Goal: Transaction & Acquisition: Purchase product/service

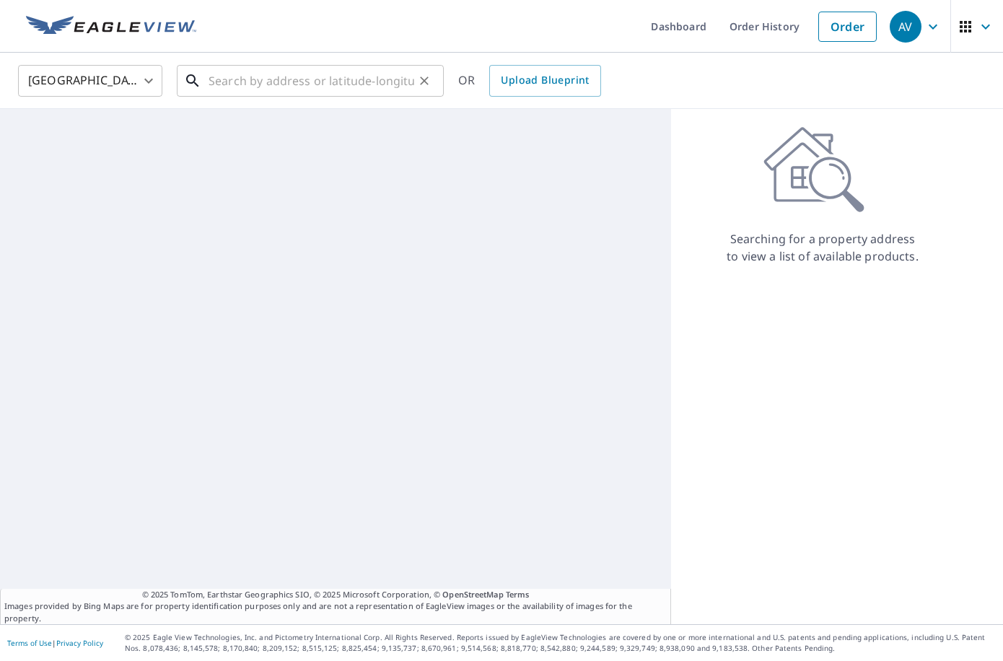
click at [302, 89] on input "text" at bounding box center [312, 81] width 206 height 40
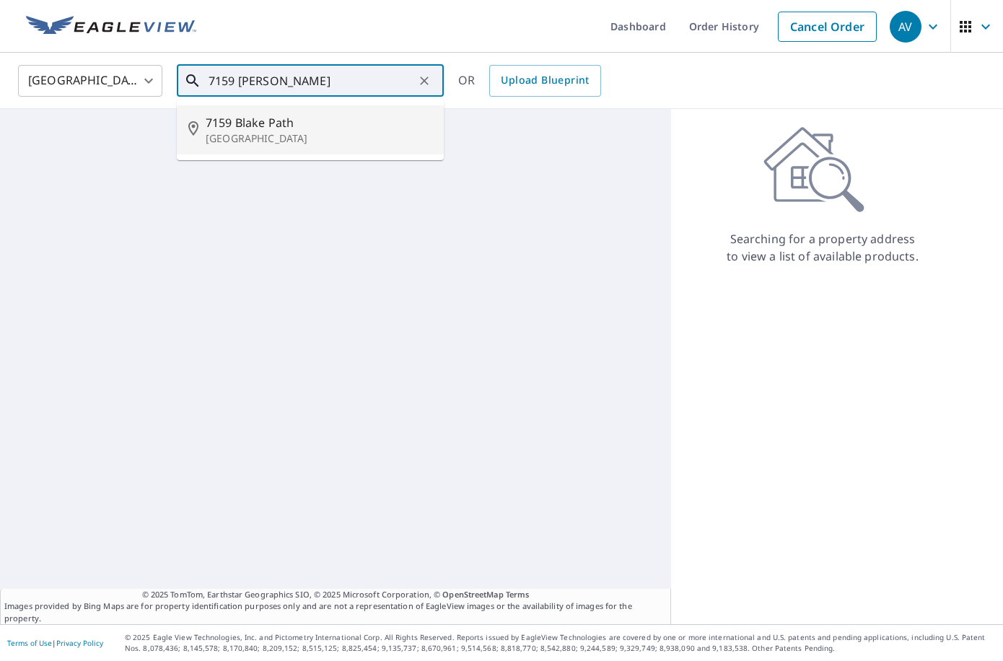
click at [227, 127] on span "7159 Blake Path" at bounding box center [319, 122] width 227 height 17
type input "[STREET_ADDRESS]"
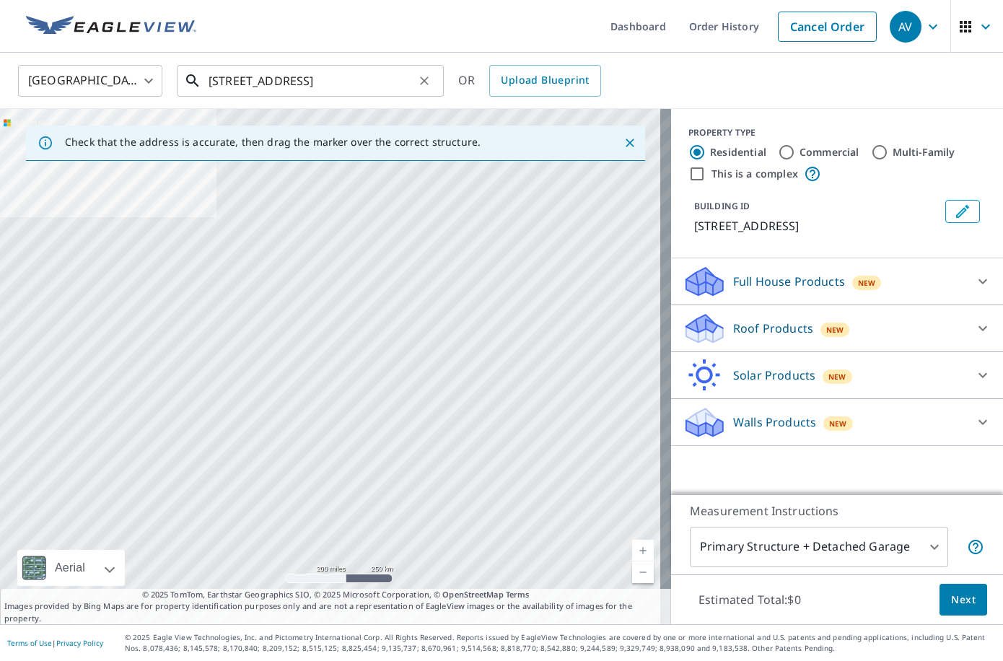
click at [365, 75] on input "[STREET_ADDRESS]" at bounding box center [312, 81] width 206 height 40
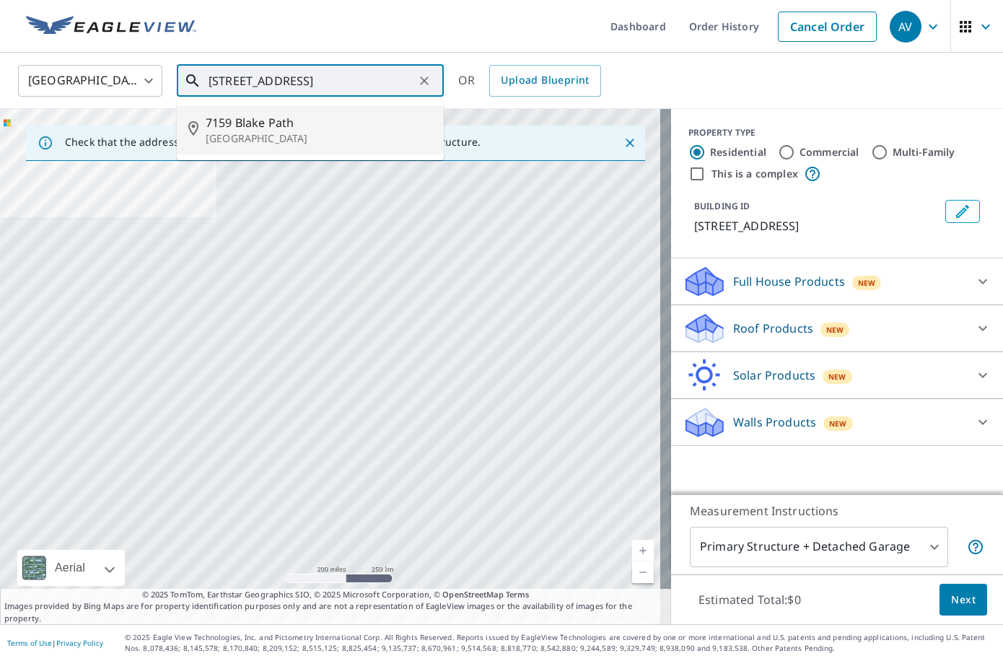
click at [266, 127] on span "7159 Blake Path" at bounding box center [319, 122] width 227 height 17
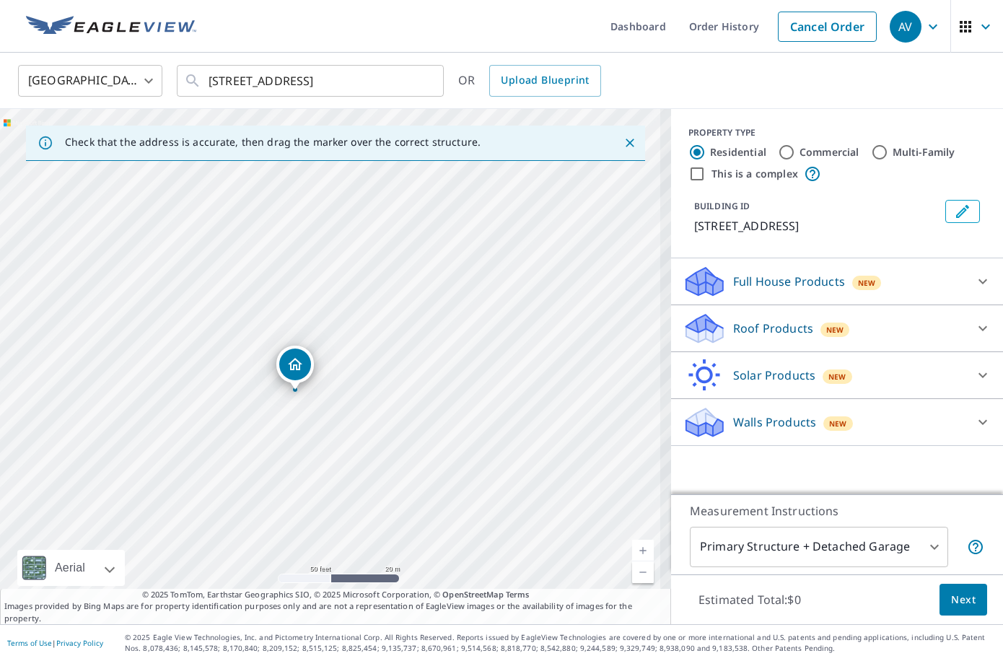
drag, startPoint x: 292, startPoint y: 405, endPoint x: 403, endPoint y: 404, distance: 111.2
click at [403, 406] on div "[STREET_ADDRESS]" at bounding box center [335, 366] width 671 height 515
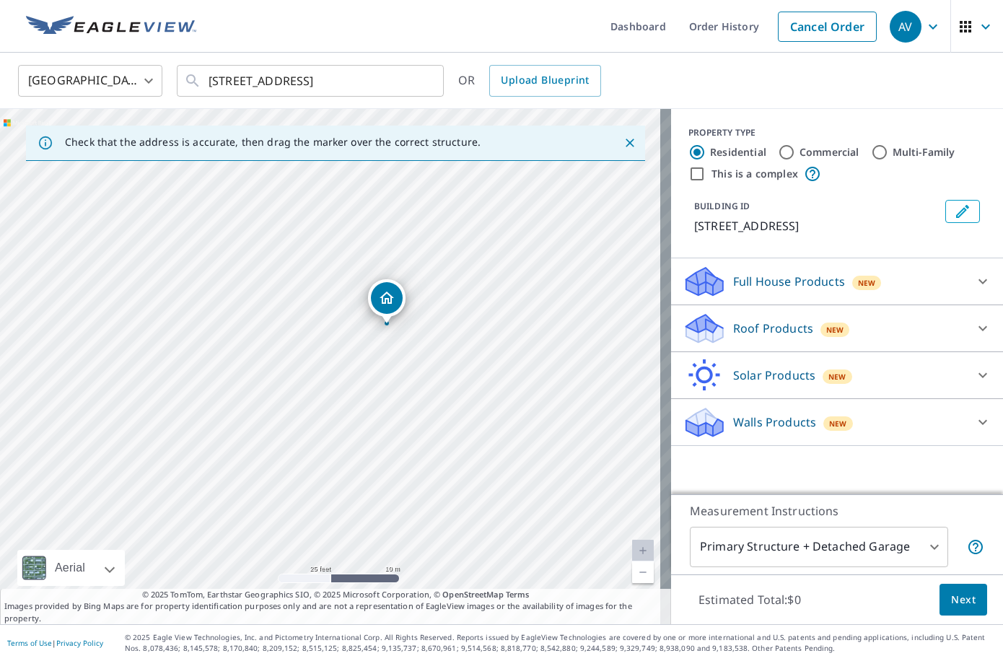
drag, startPoint x: 402, startPoint y: 420, endPoint x: 419, endPoint y: 367, distance: 55.9
click at [419, 367] on div "[STREET_ADDRESS]" at bounding box center [335, 366] width 671 height 515
click at [747, 290] on p "Full House Products" at bounding box center [789, 281] width 112 height 17
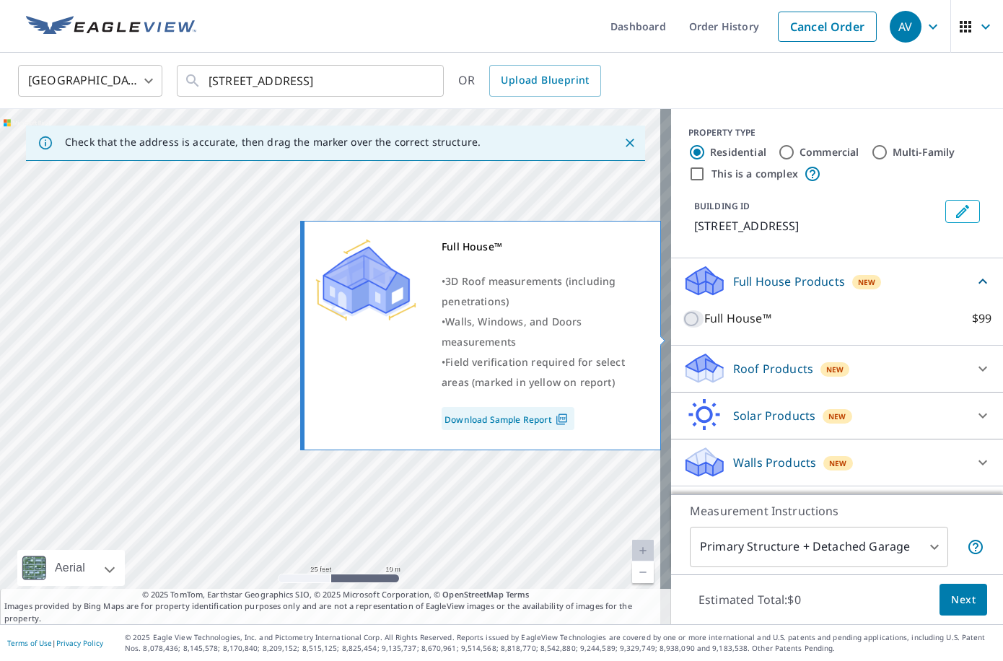
click at [683, 328] on input "Full House™ $99" at bounding box center [694, 318] width 22 height 17
checkbox input "true"
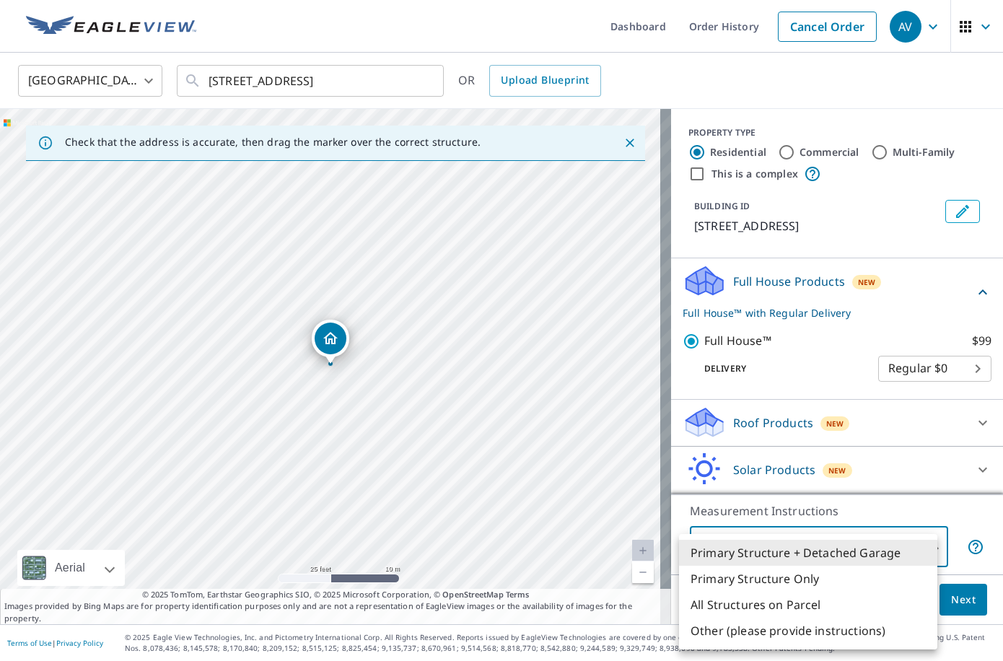
click at [922, 545] on body "AV AV Dashboard Order History Cancel Order AV [GEOGRAPHIC_DATA] [GEOGRAPHIC_DAT…" at bounding box center [501, 330] width 1003 height 661
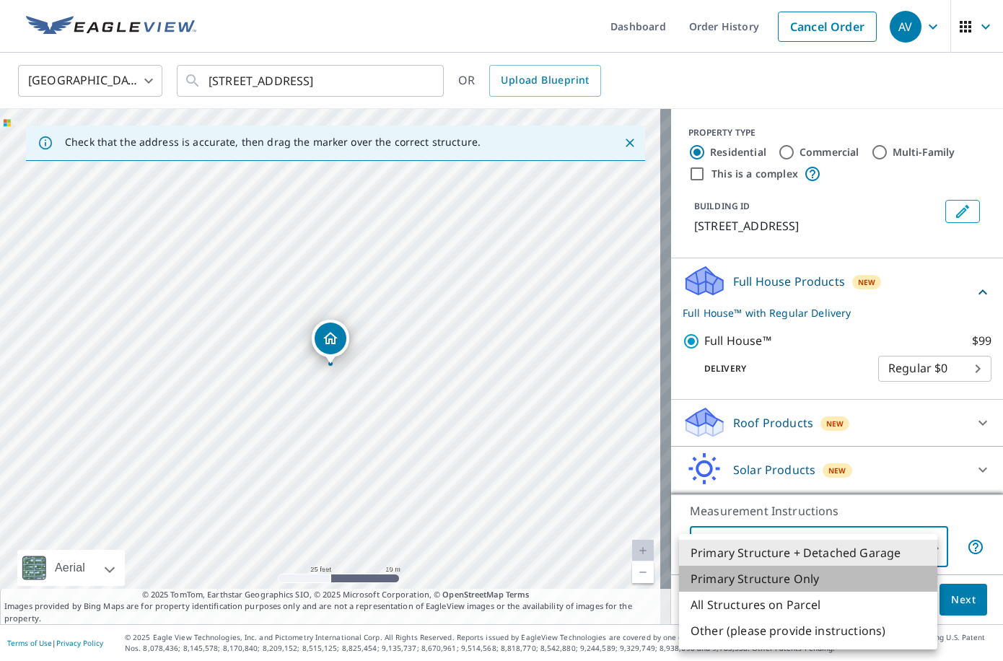
click at [765, 582] on li "Primary Structure Only" at bounding box center [808, 579] width 258 height 26
type input "2"
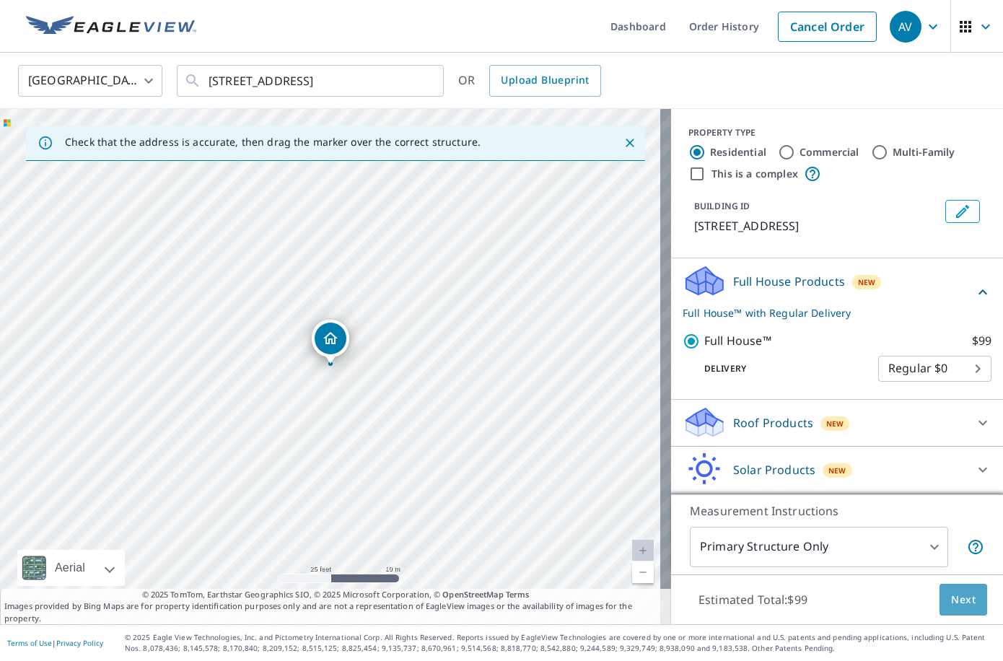
click at [957, 598] on span "Next" at bounding box center [963, 600] width 25 height 18
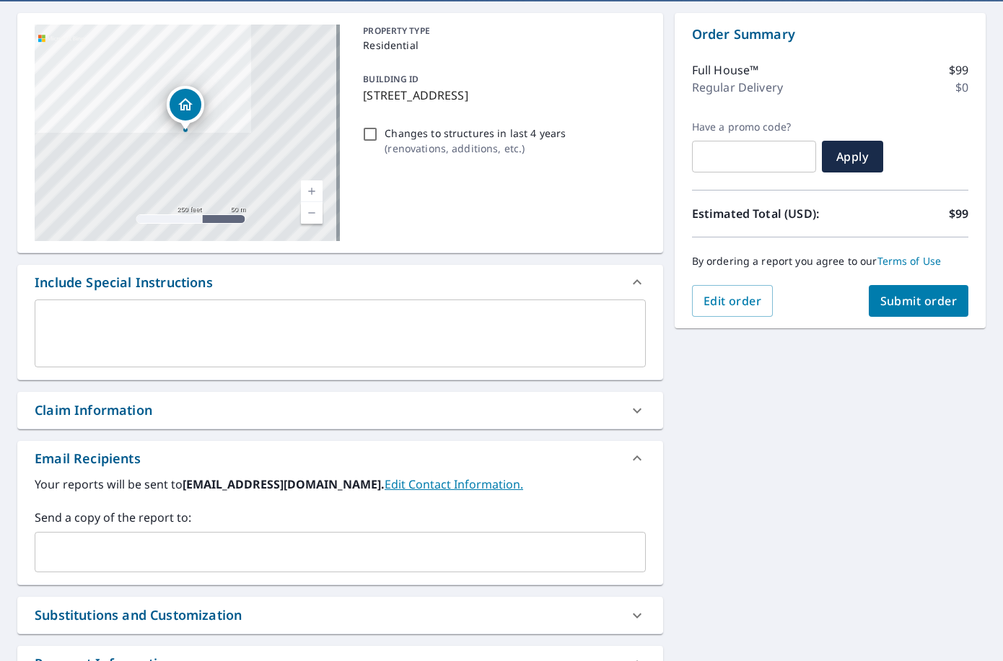
scroll to position [162, 0]
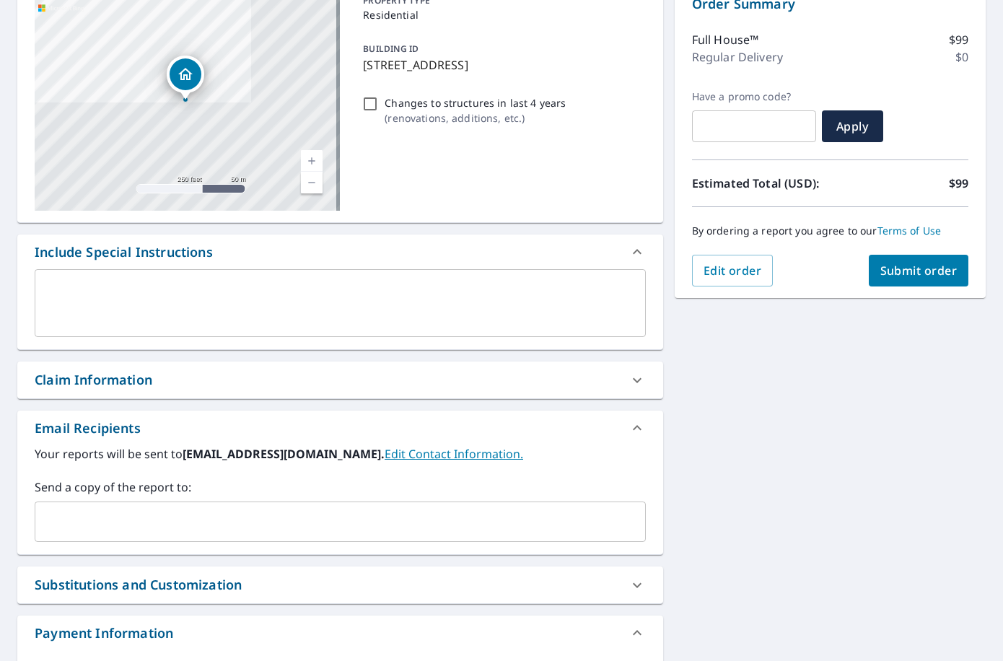
click at [134, 523] on input "text" at bounding box center [329, 521] width 577 height 27
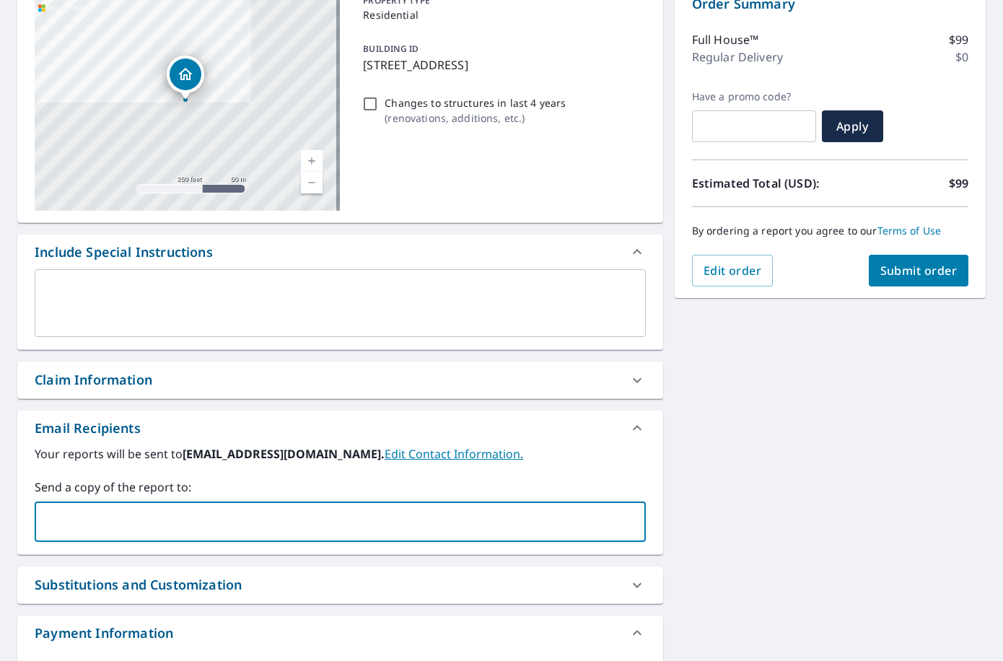
click at [119, 520] on input "text" at bounding box center [329, 521] width 577 height 27
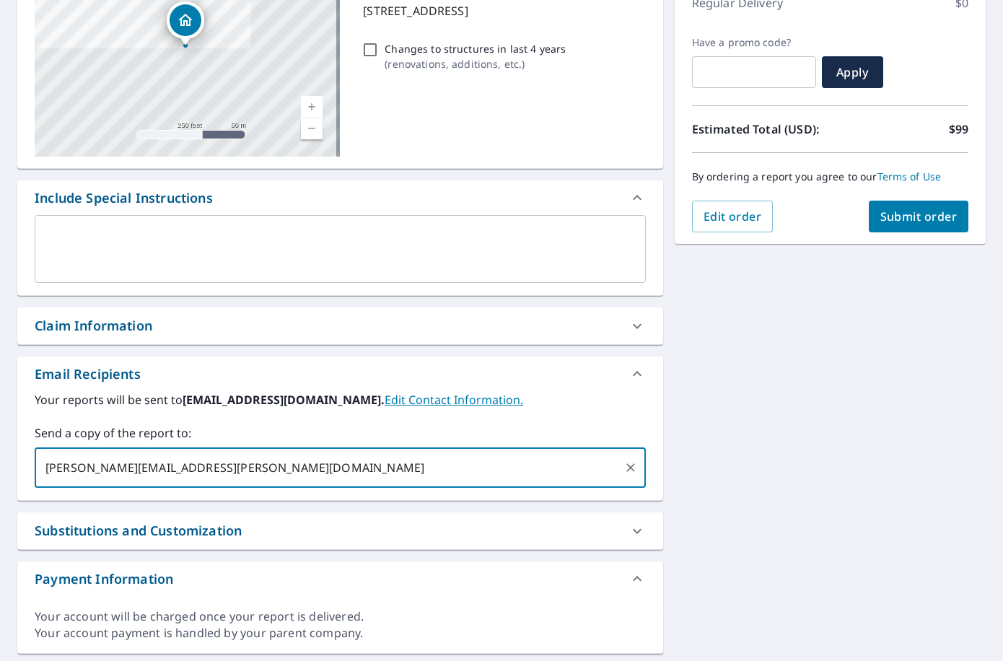
scroll to position [258, 0]
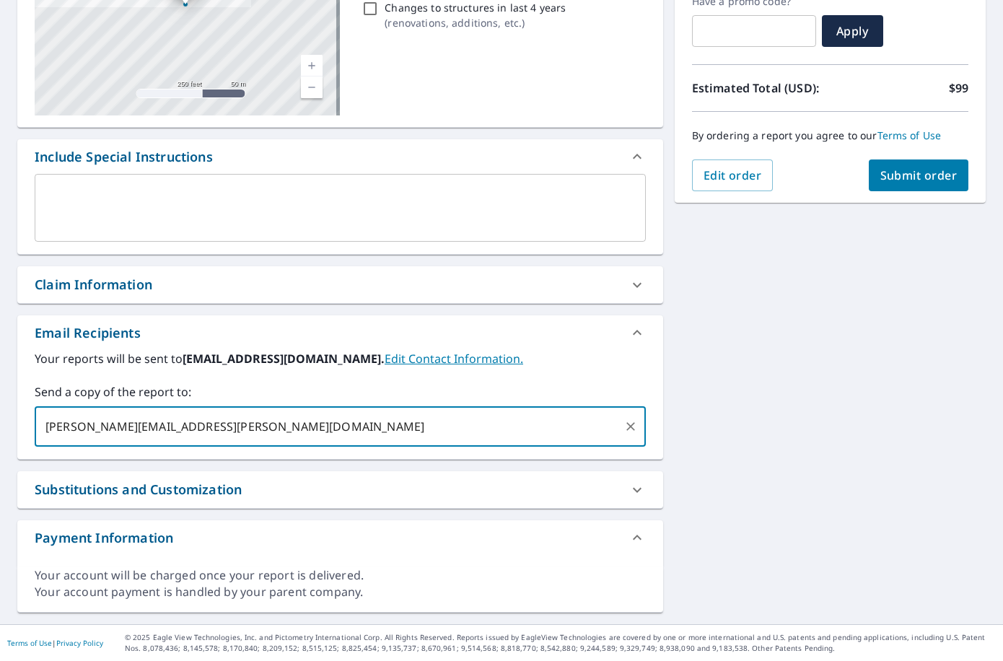
type input "[PERSON_NAME][EMAIL_ADDRESS][PERSON_NAME][DOMAIN_NAME]"
click at [889, 170] on span "Submit order" at bounding box center [919, 175] width 77 height 16
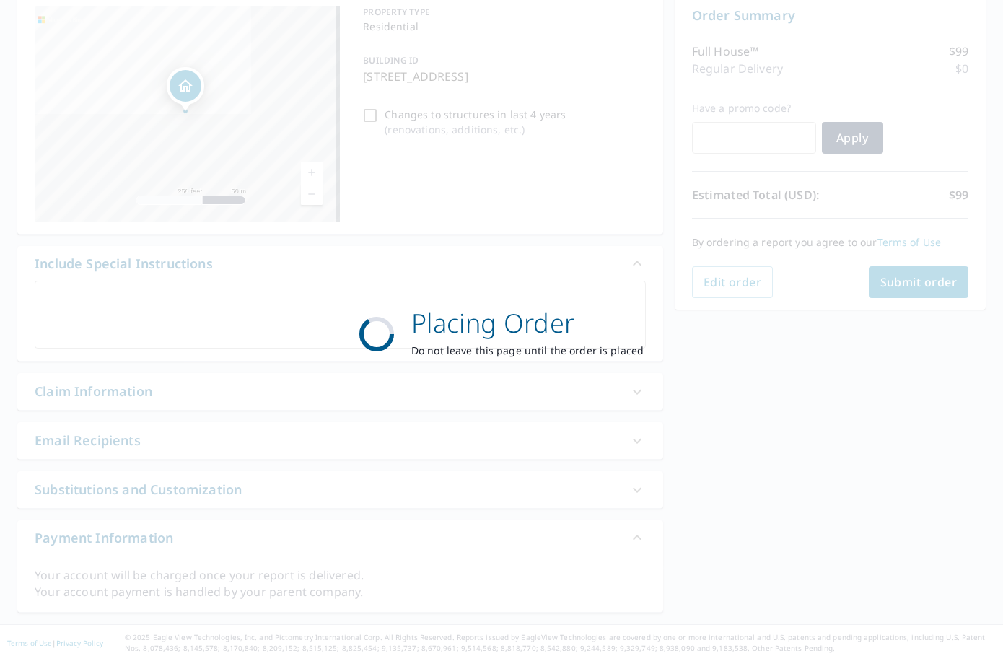
scroll to position [151, 0]
